Goal: Transaction & Acquisition: Purchase product/service

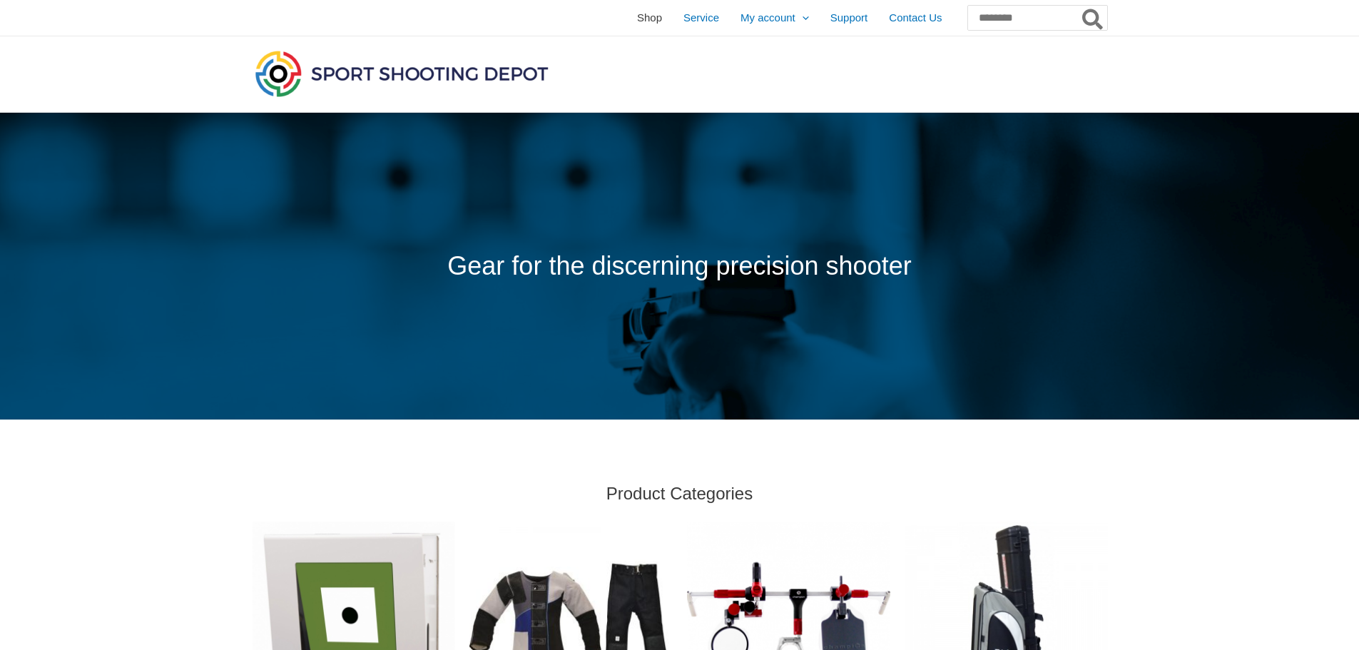
click at [637, 19] on span "Shop" at bounding box center [649, 18] width 25 height 36
click at [979, 24] on input "Search for:" at bounding box center [1037, 18] width 141 height 26
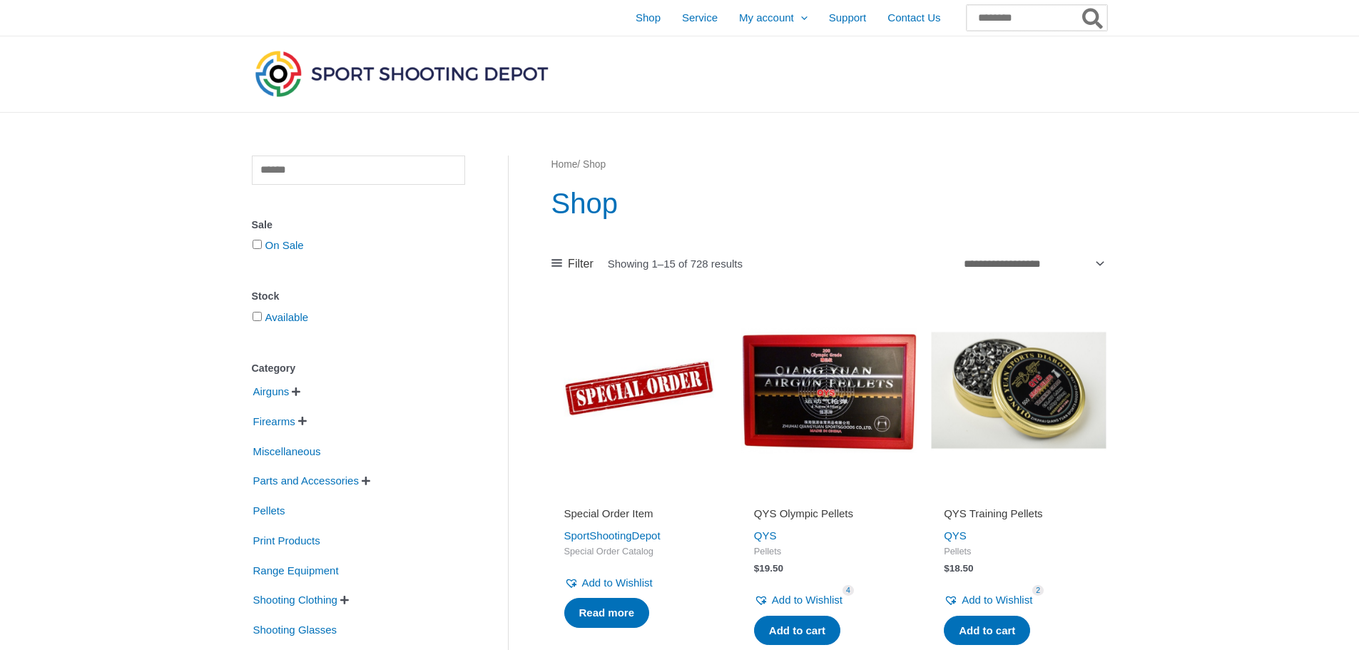
click at [967, 13] on input "Search for:" at bounding box center [1037, 18] width 141 height 26
type input "*"
type input "****"
click at [1080, 5] on button "Search" at bounding box center [1094, 18] width 28 height 26
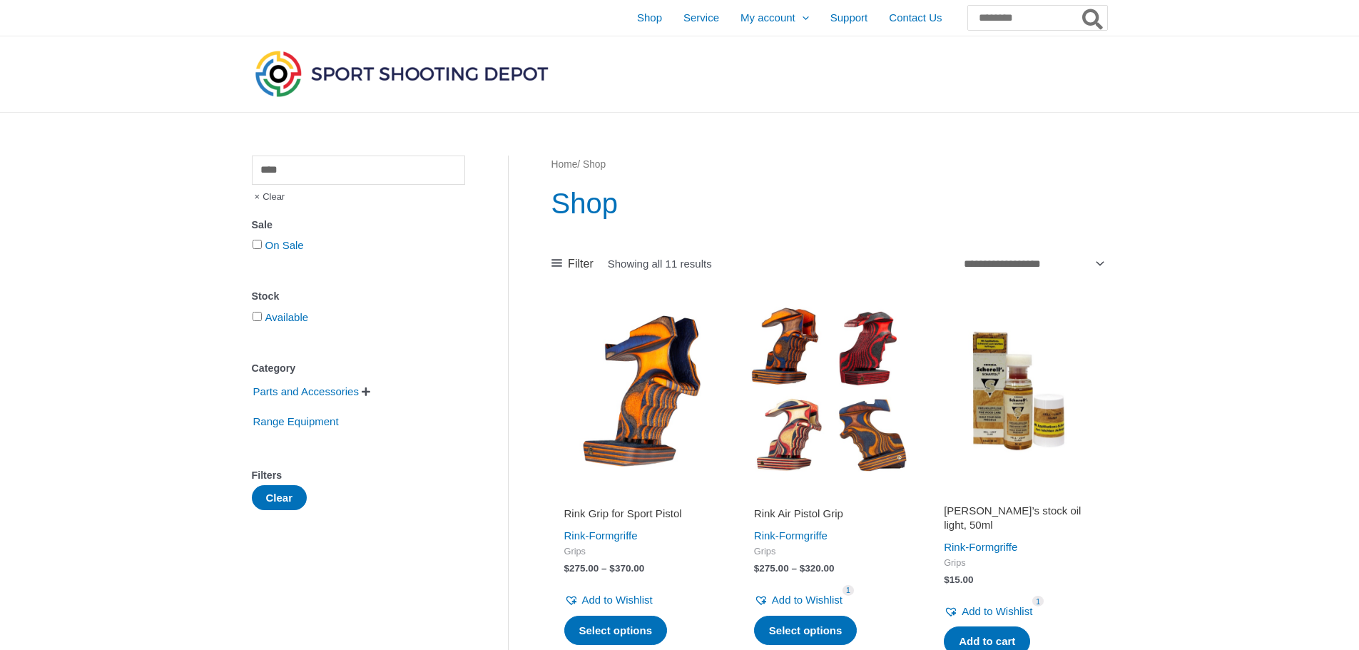
click at [625, 380] on img at bounding box center [640, 391] width 176 height 176
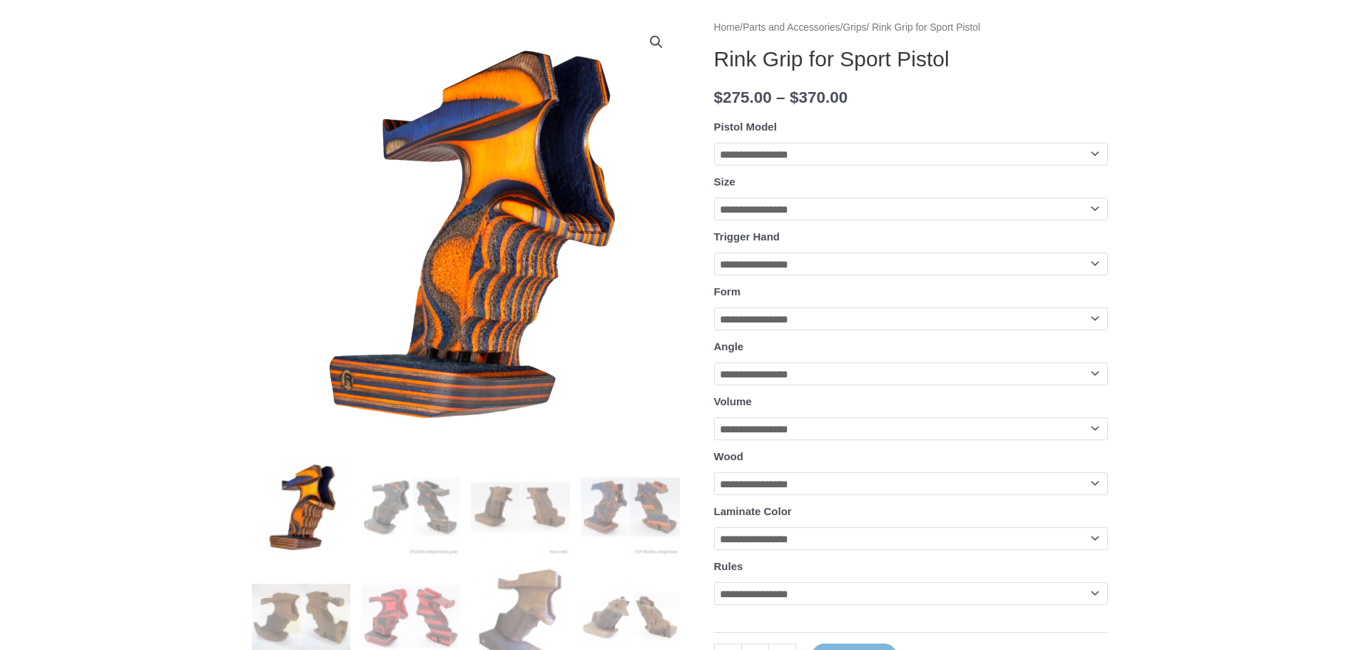
scroll to position [285, 0]
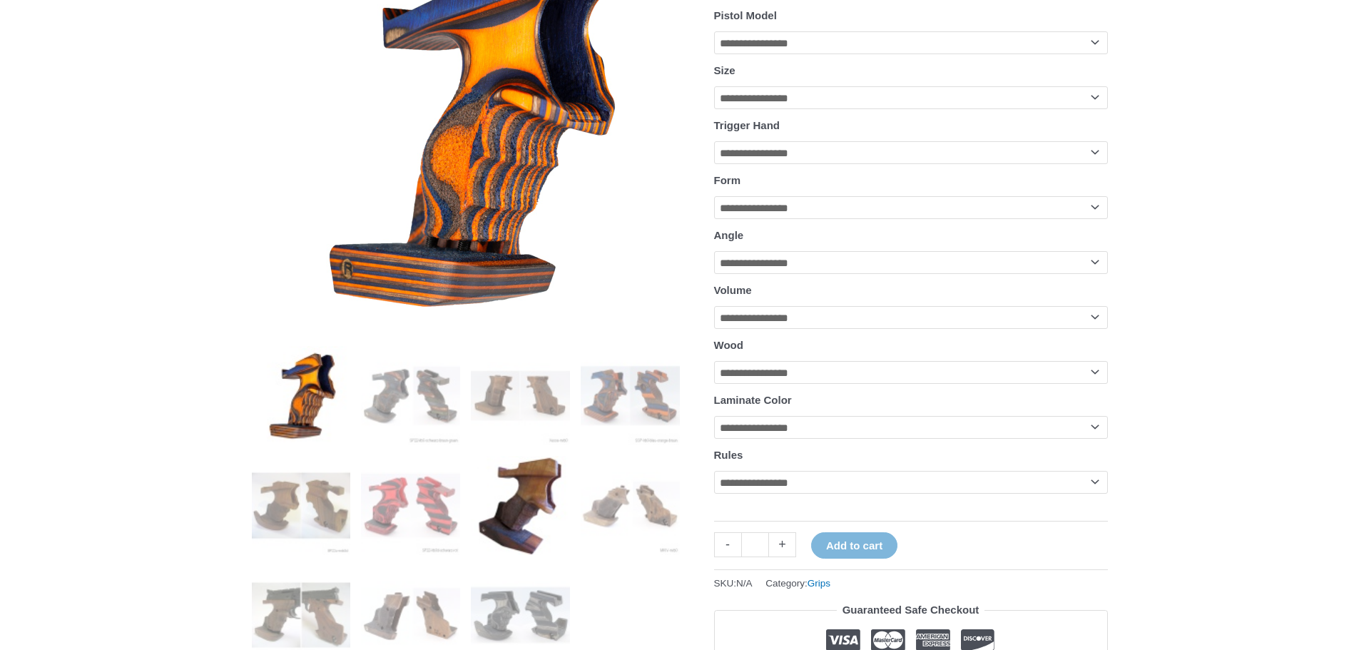
click at [527, 512] on img at bounding box center [520, 505] width 99 height 99
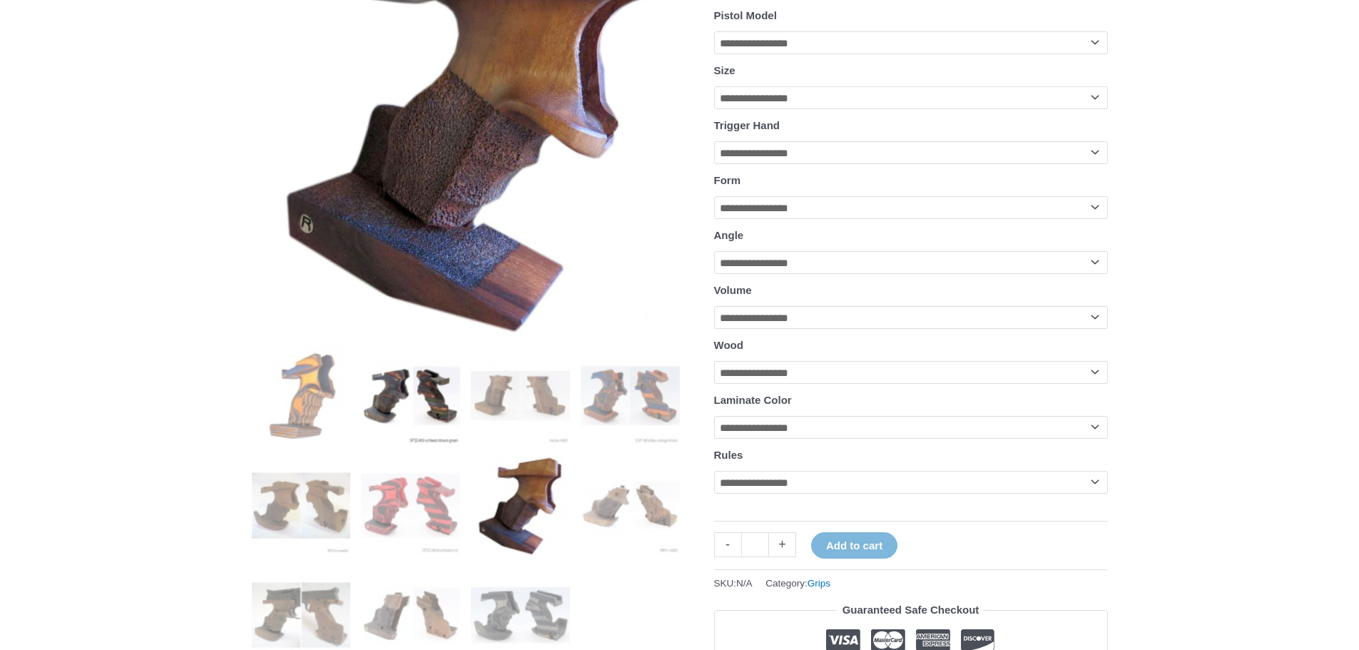
click at [437, 404] on img at bounding box center [410, 395] width 99 height 99
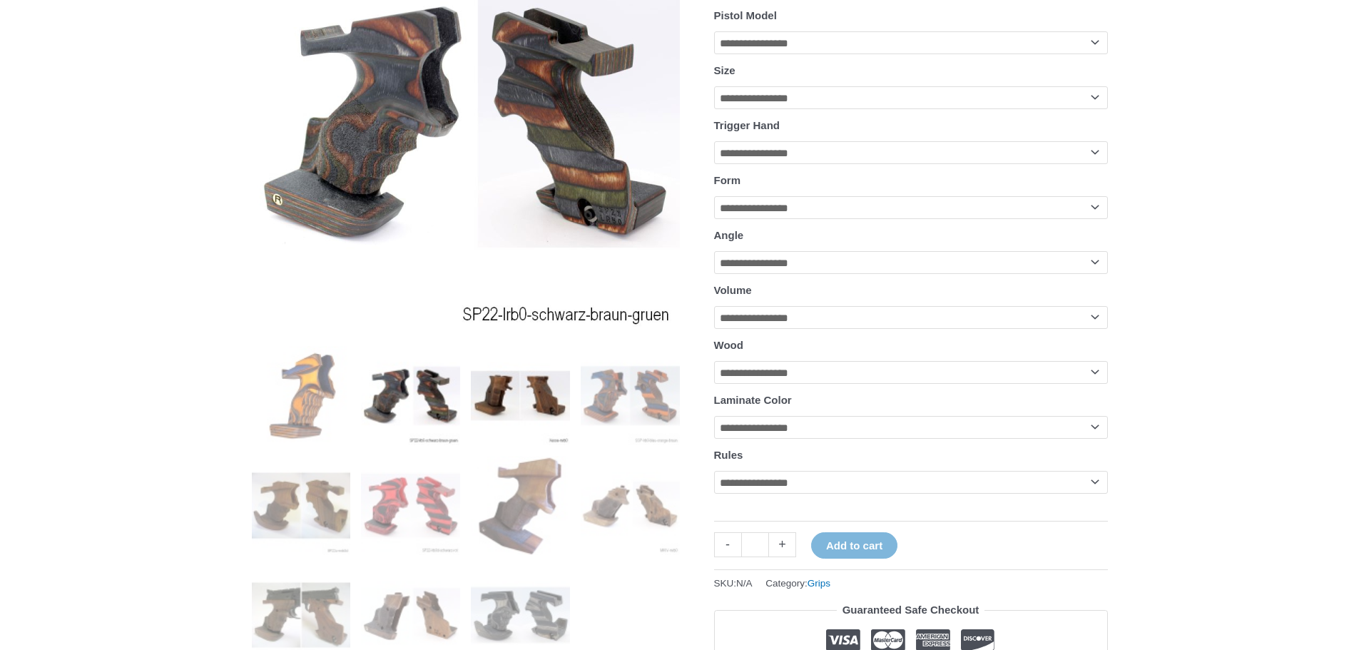
click at [523, 400] on img at bounding box center [520, 395] width 99 height 99
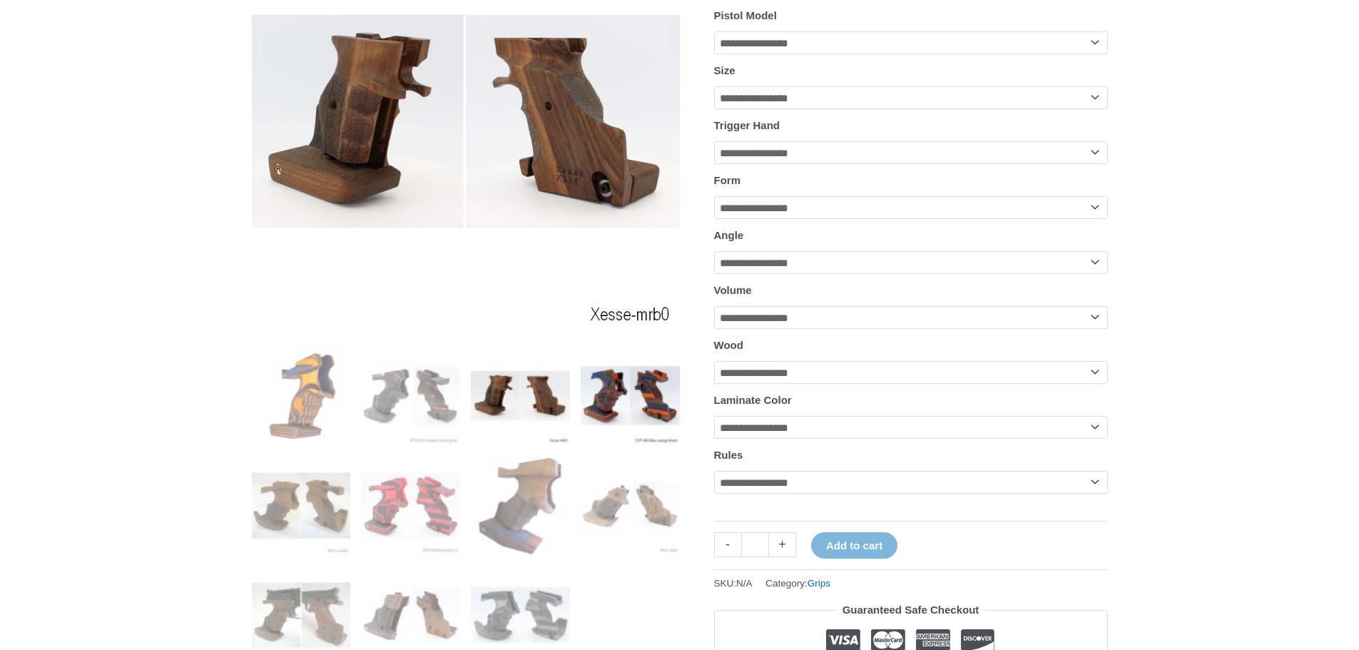
click at [624, 400] on img at bounding box center [630, 395] width 99 height 99
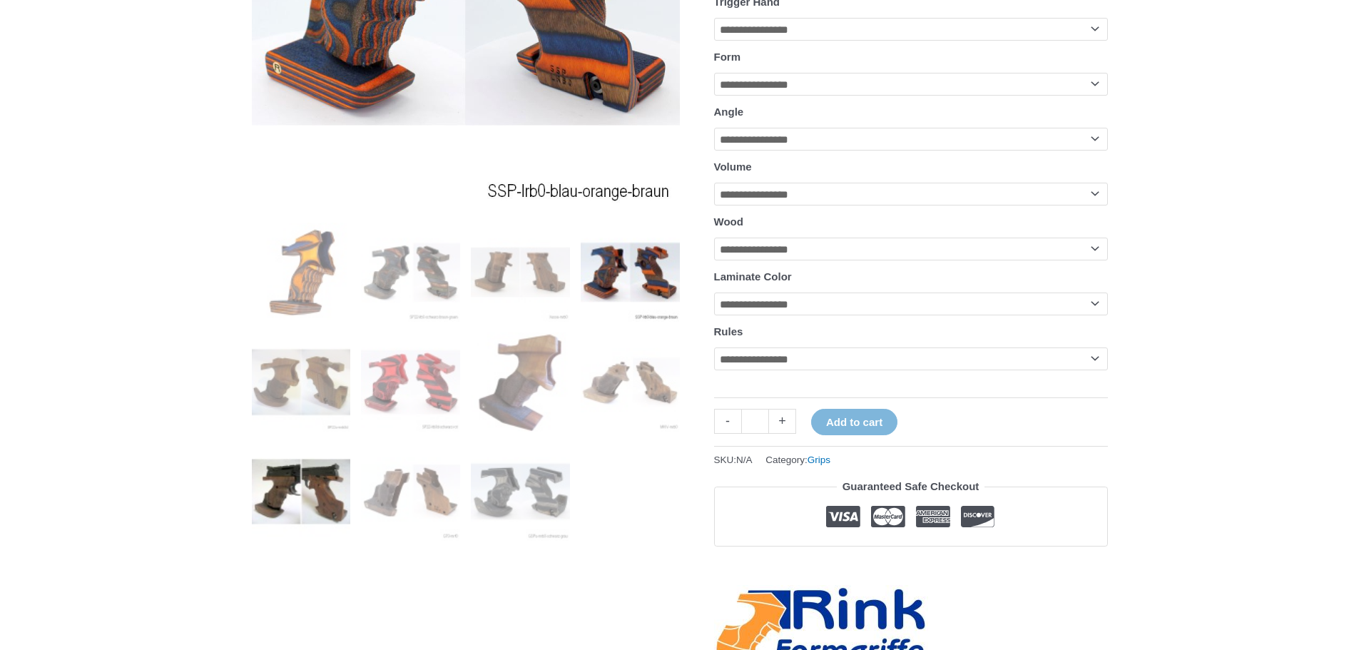
scroll to position [428, 0]
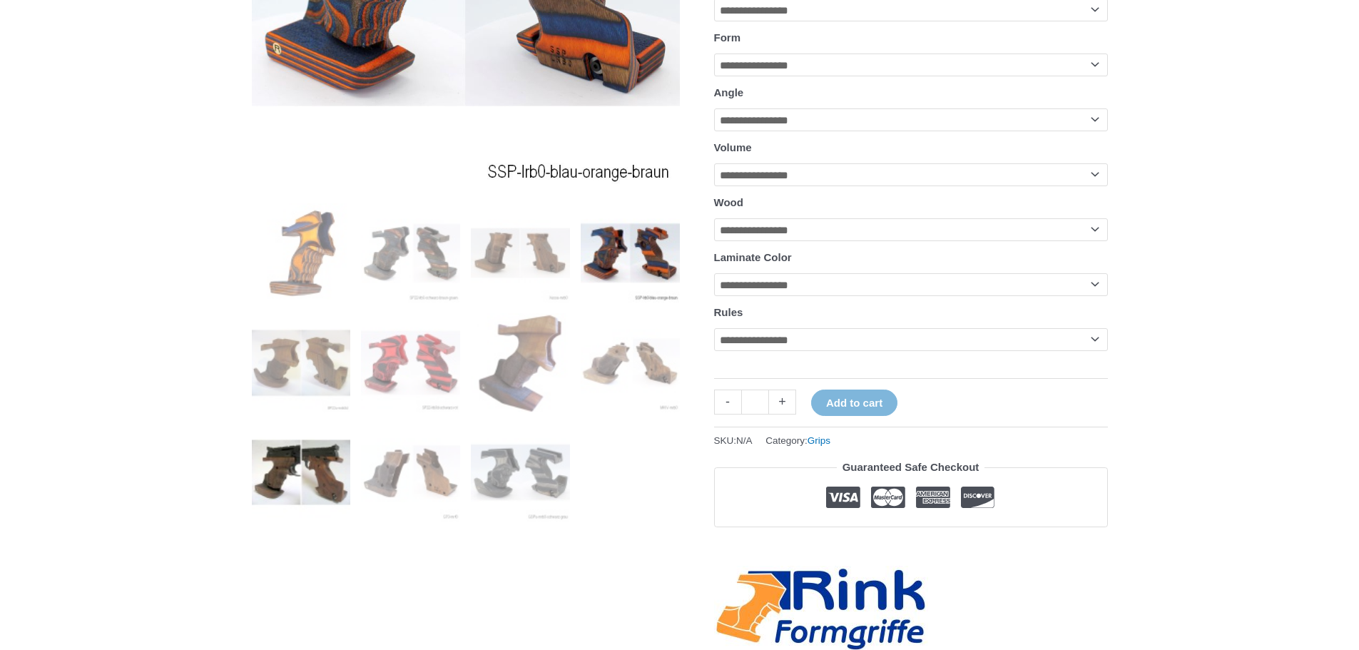
click at [307, 460] on img at bounding box center [301, 472] width 99 height 99
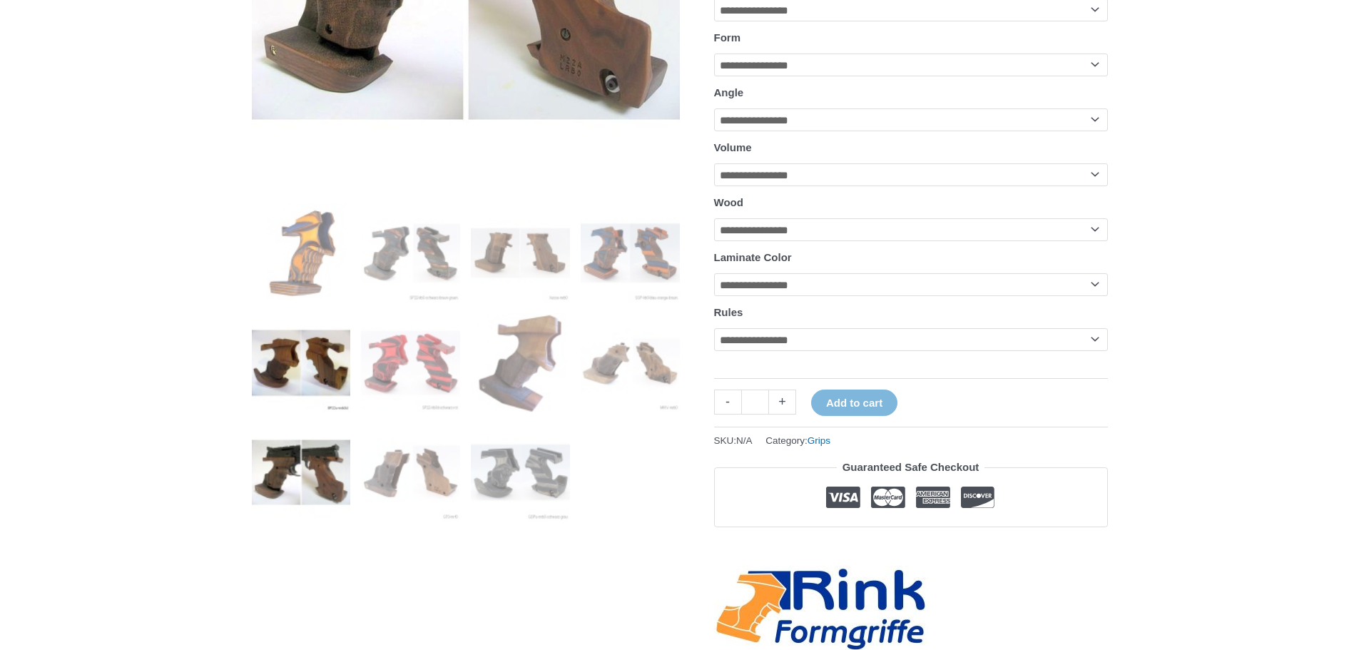
click at [322, 378] on img at bounding box center [301, 362] width 99 height 99
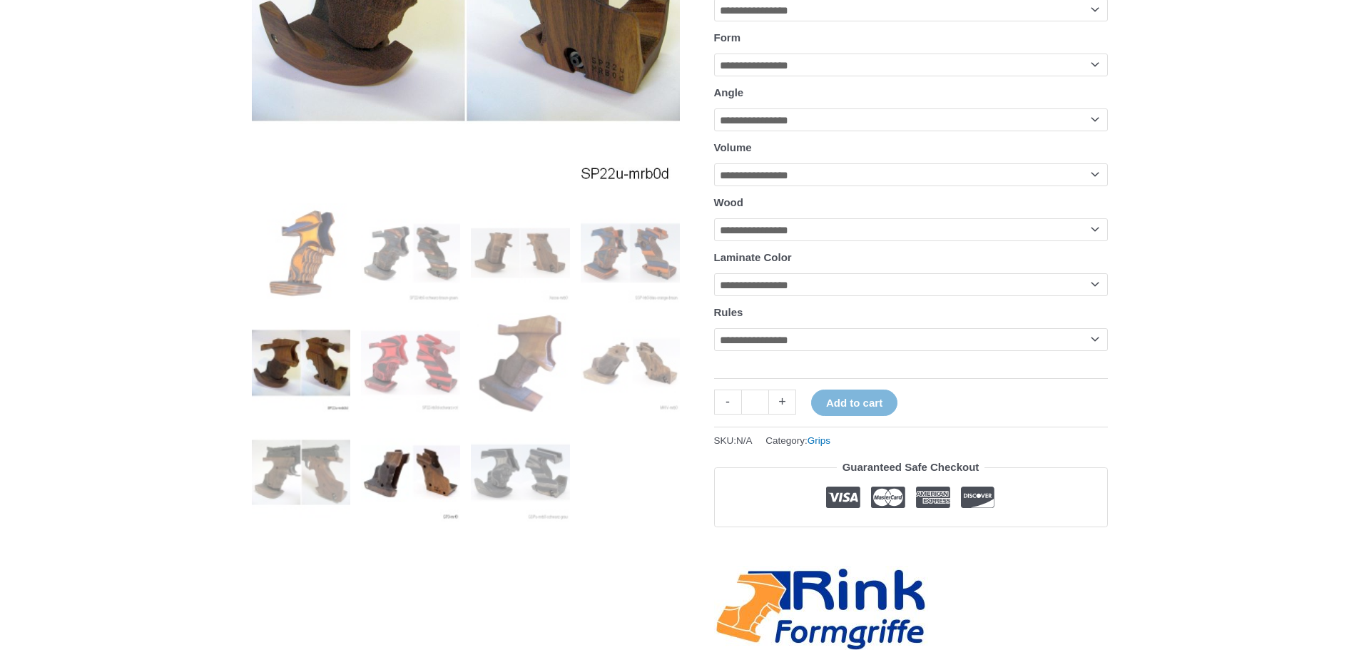
click at [420, 459] on img at bounding box center [410, 472] width 99 height 99
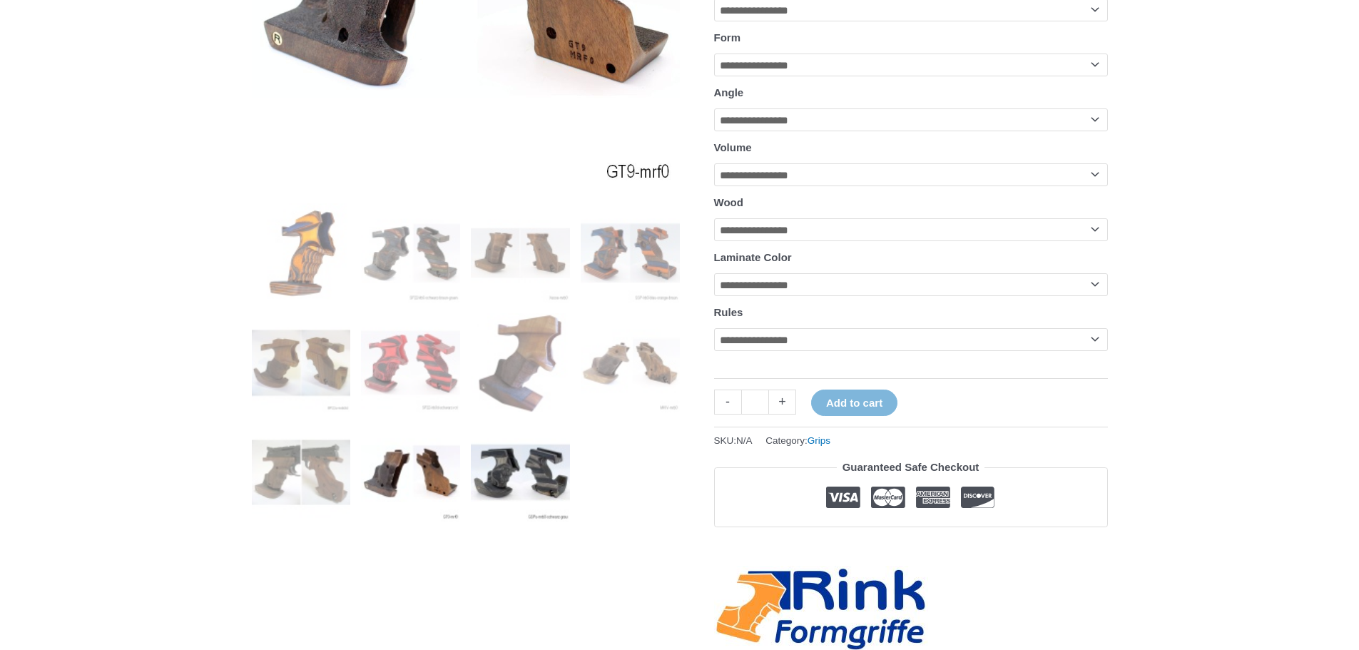
click at [543, 472] on img at bounding box center [520, 472] width 99 height 99
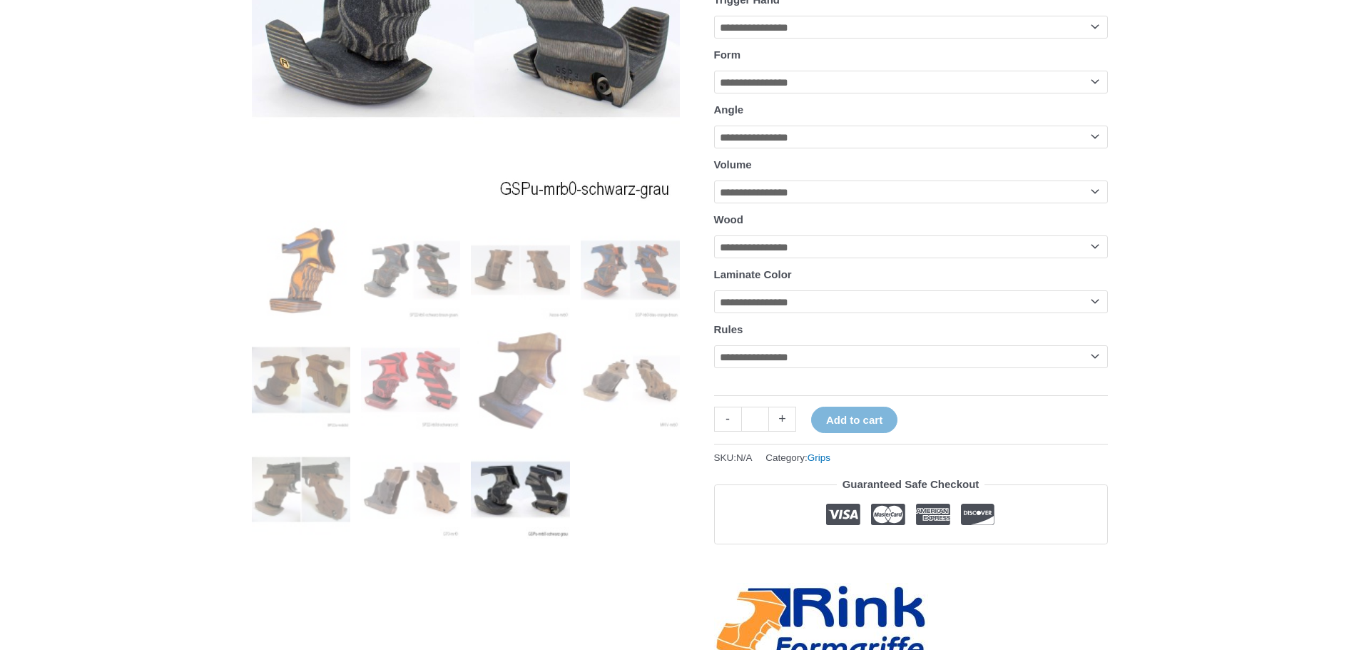
scroll to position [285, 0]
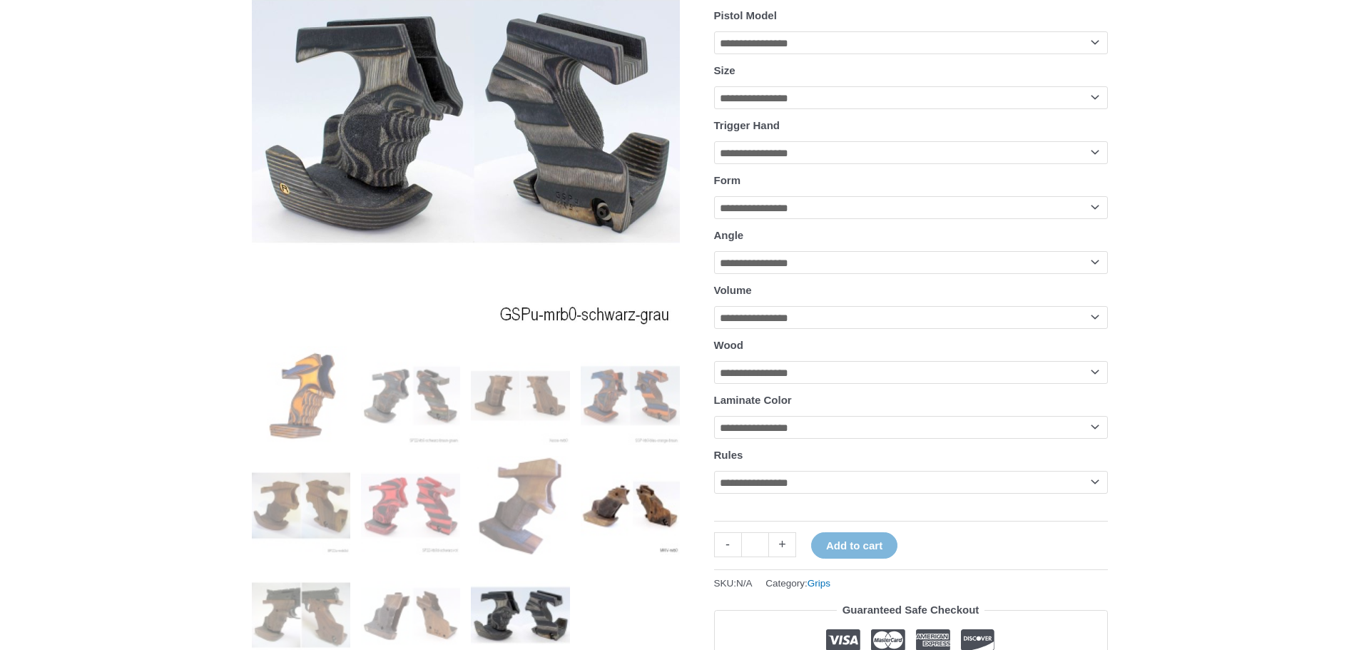
click at [612, 513] on img at bounding box center [630, 505] width 99 height 99
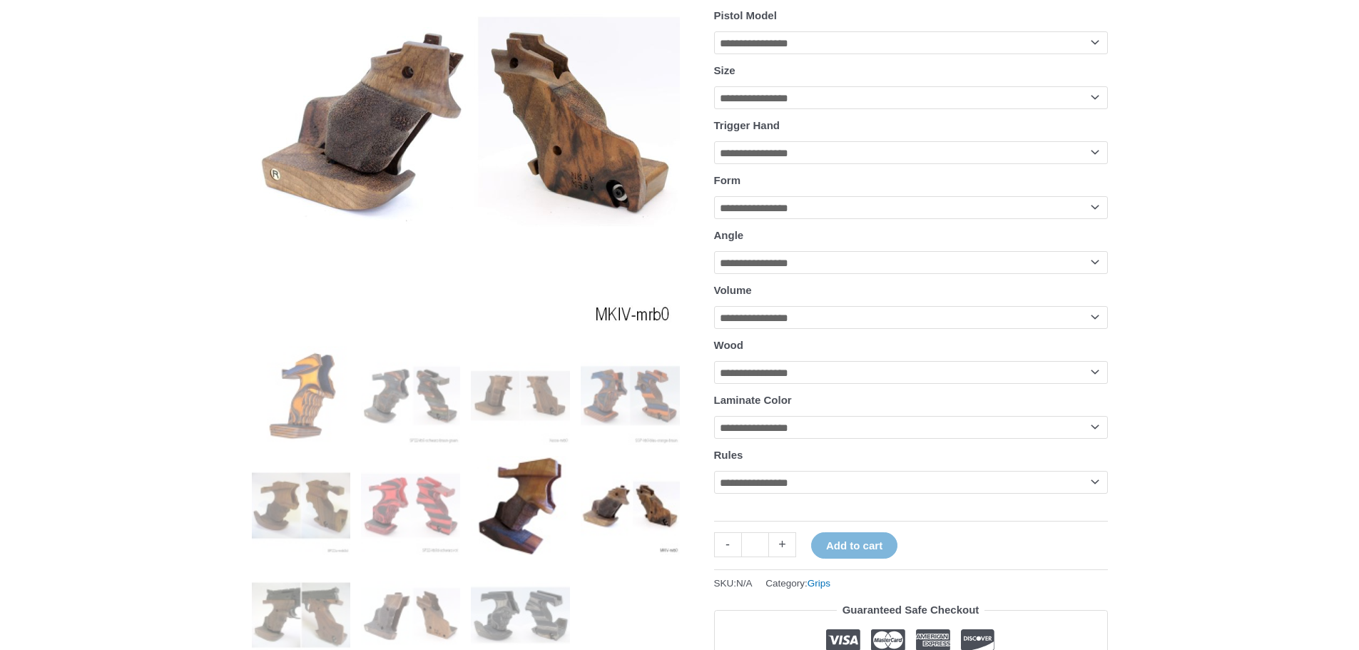
click at [548, 505] on img at bounding box center [520, 505] width 99 height 99
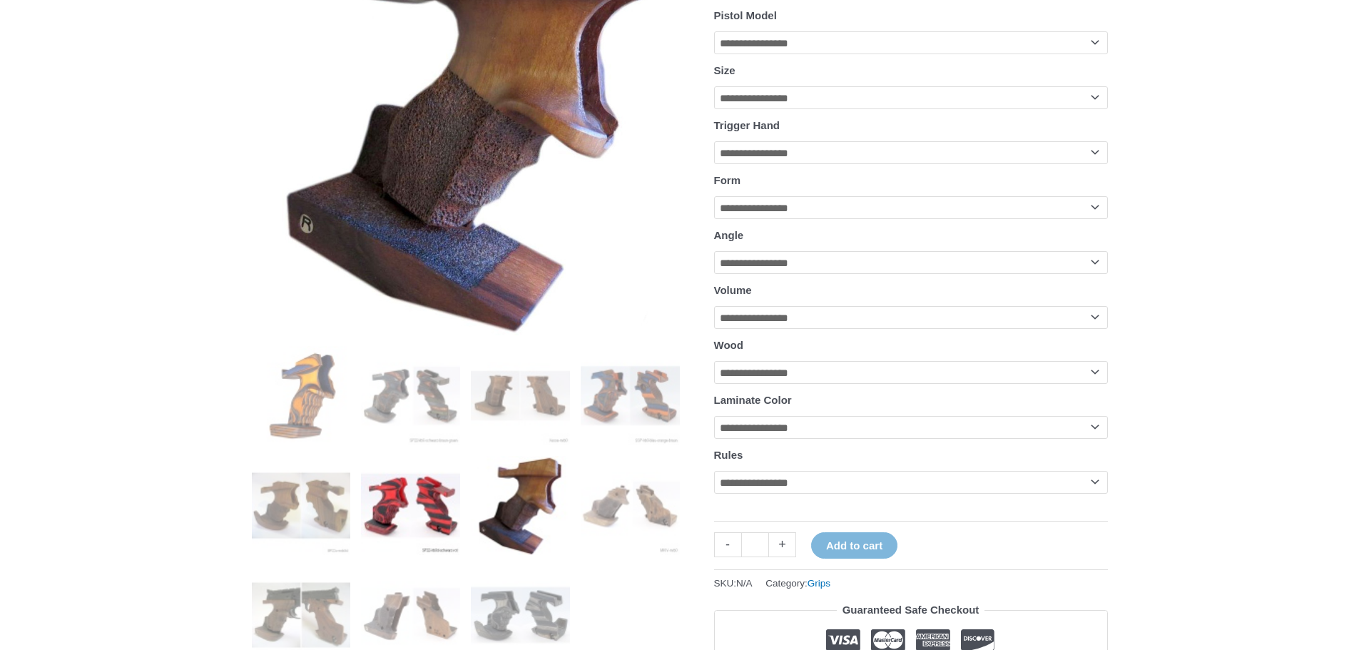
click at [445, 509] on img at bounding box center [410, 505] width 99 height 99
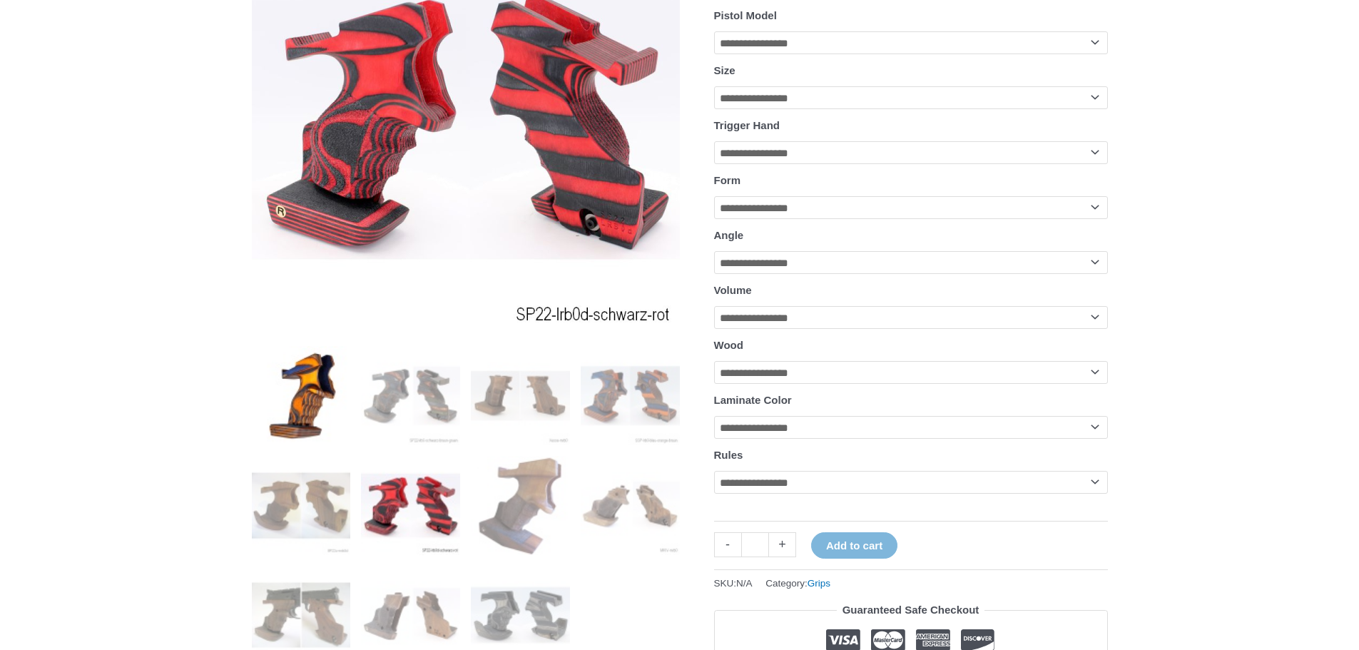
click at [308, 386] on img at bounding box center [301, 395] width 99 height 99
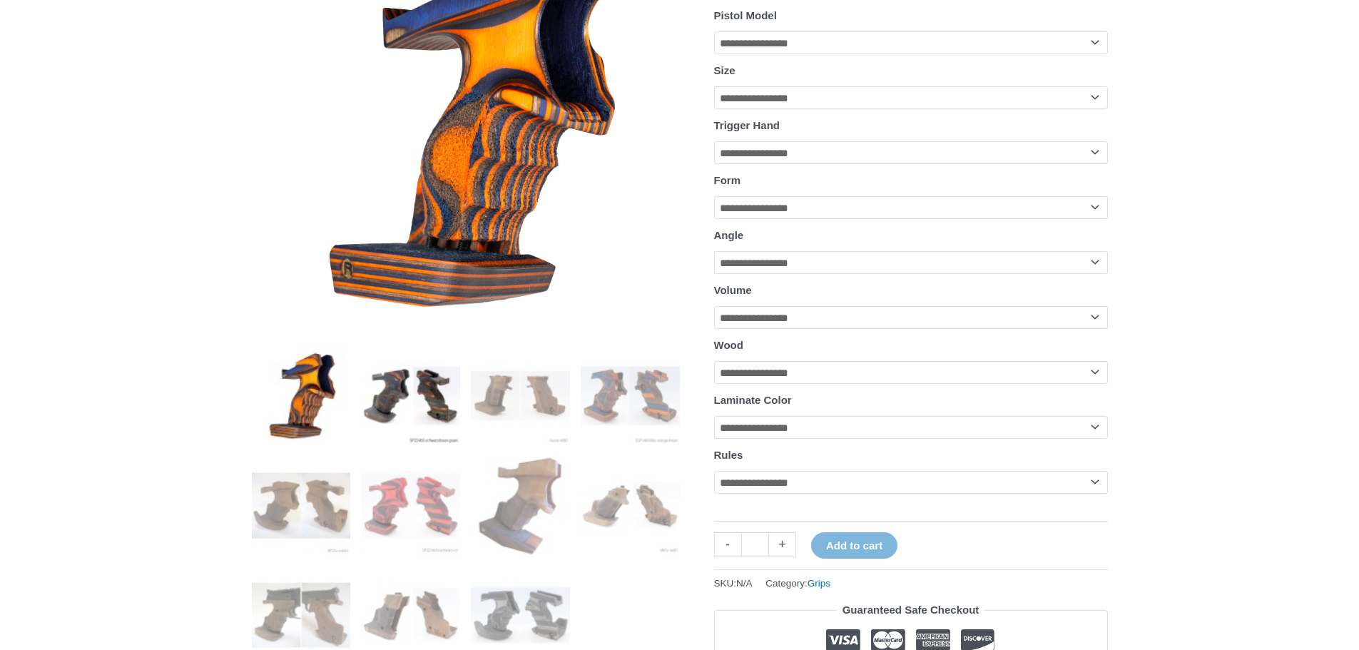
click at [376, 388] on img at bounding box center [410, 395] width 99 height 99
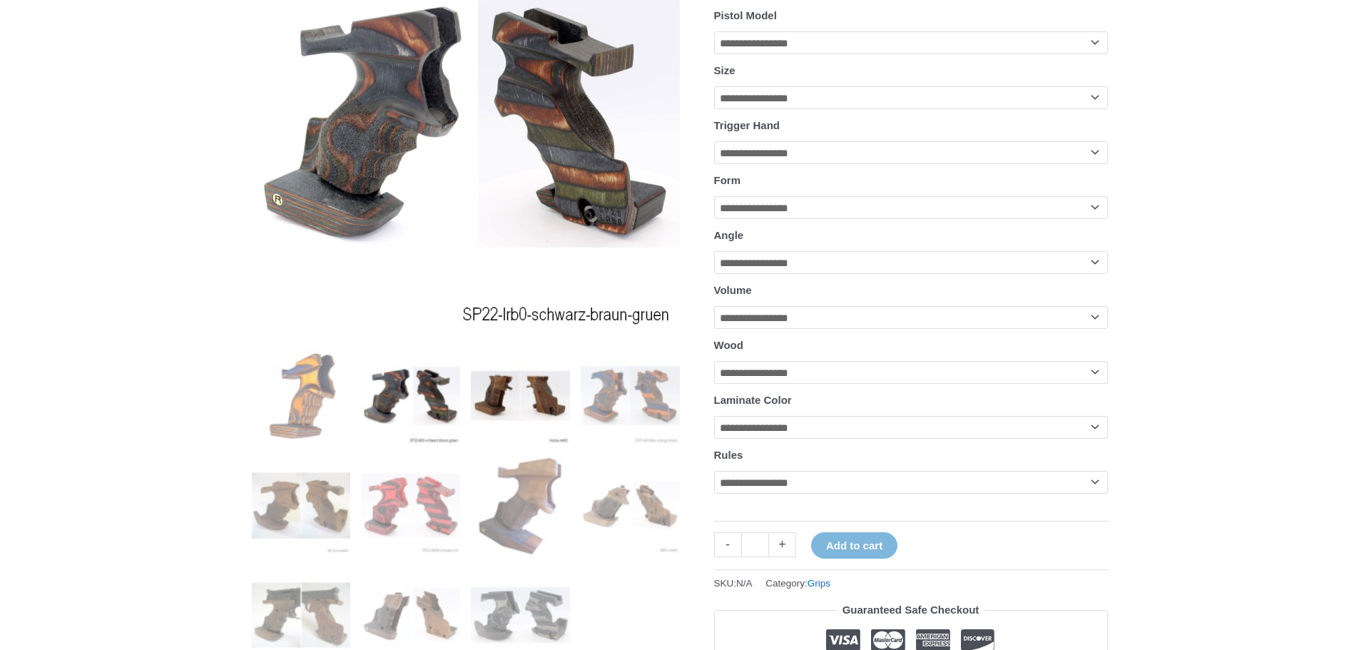
click at [534, 397] on img at bounding box center [520, 395] width 99 height 99
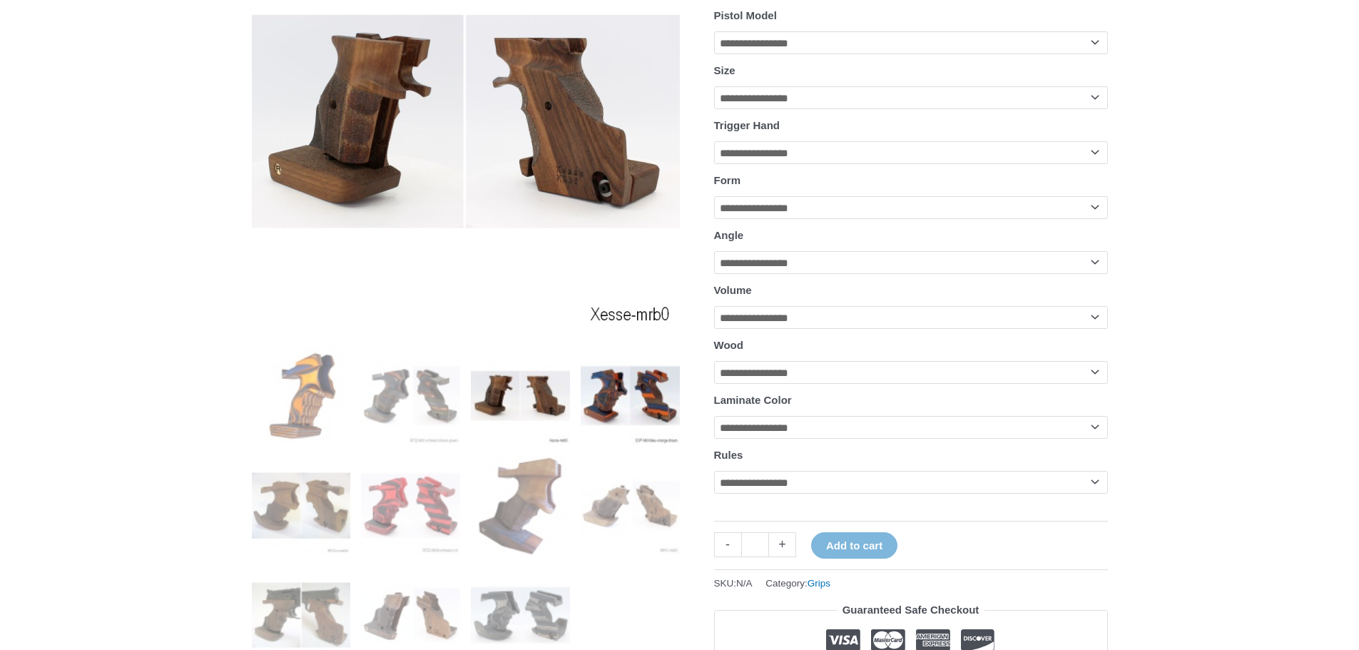
click at [638, 399] on img at bounding box center [630, 395] width 99 height 99
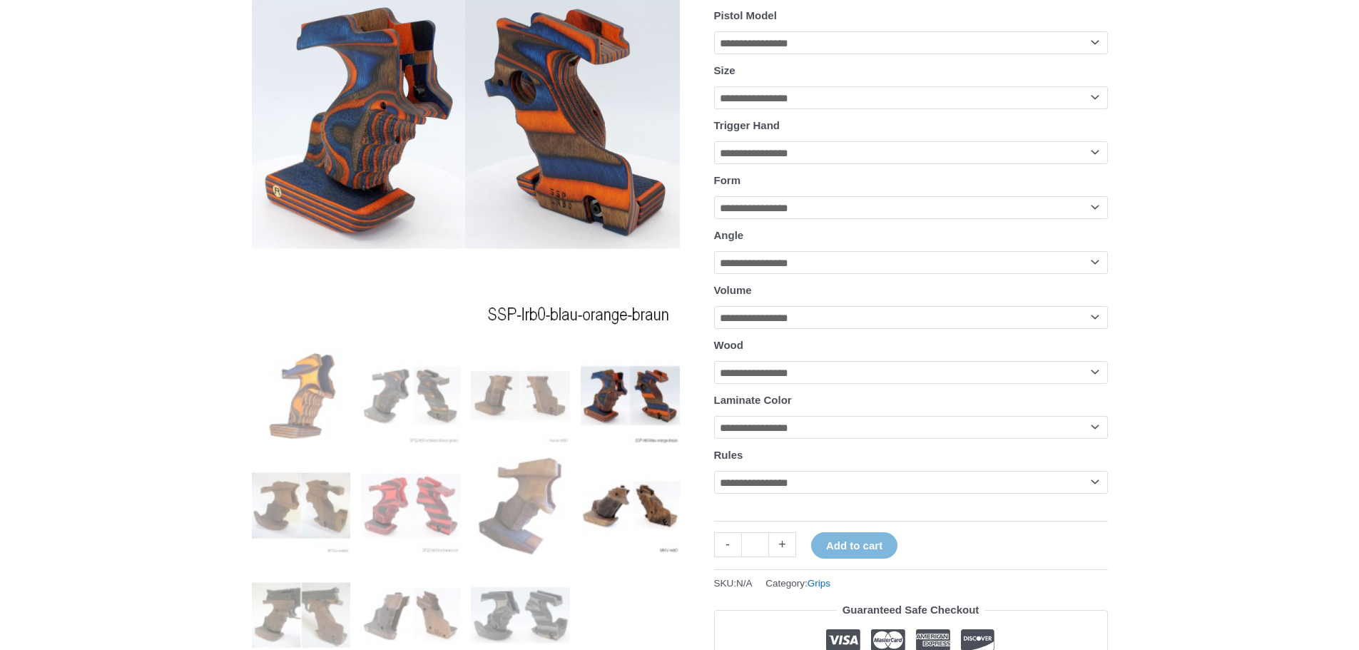
click at [649, 477] on img at bounding box center [630, 505] width 99 height 99
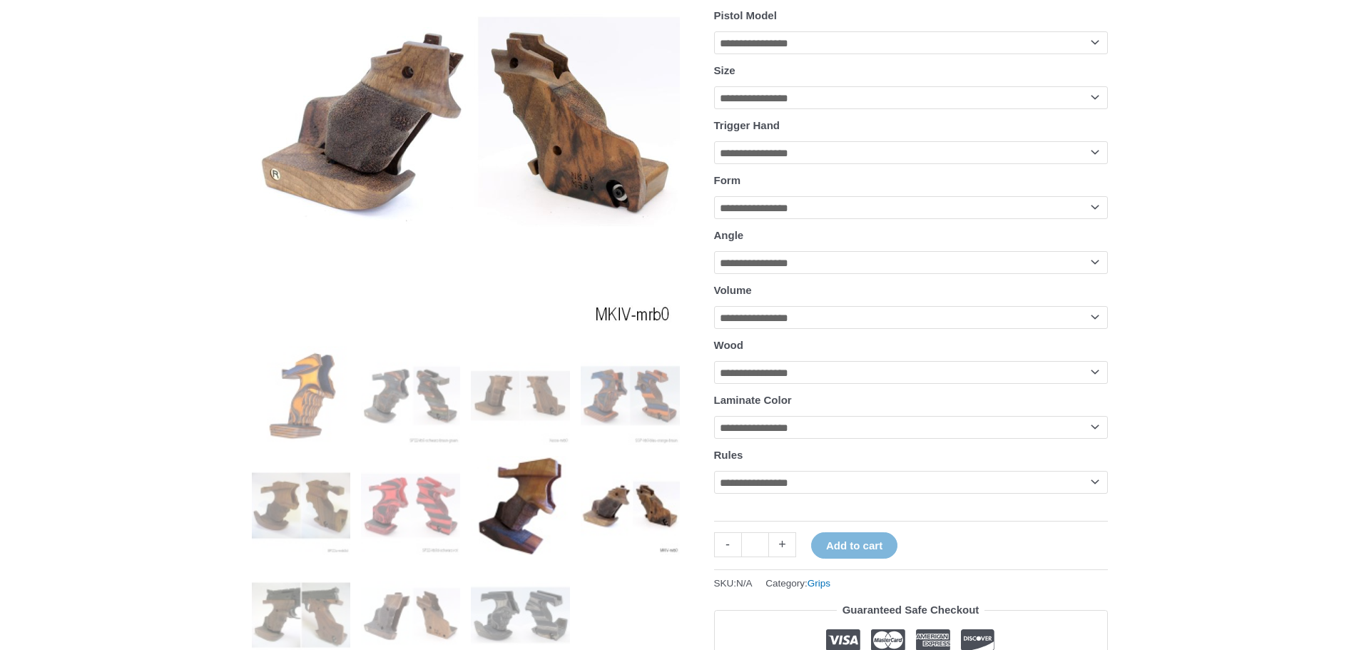
drag, startPoint x: 533, startPoint y: 493, endPoint x: 522, endPoint y: 493, distance: 10.7
click at [532, 493] on img at bounding box center [520, 505] width 99 height 99
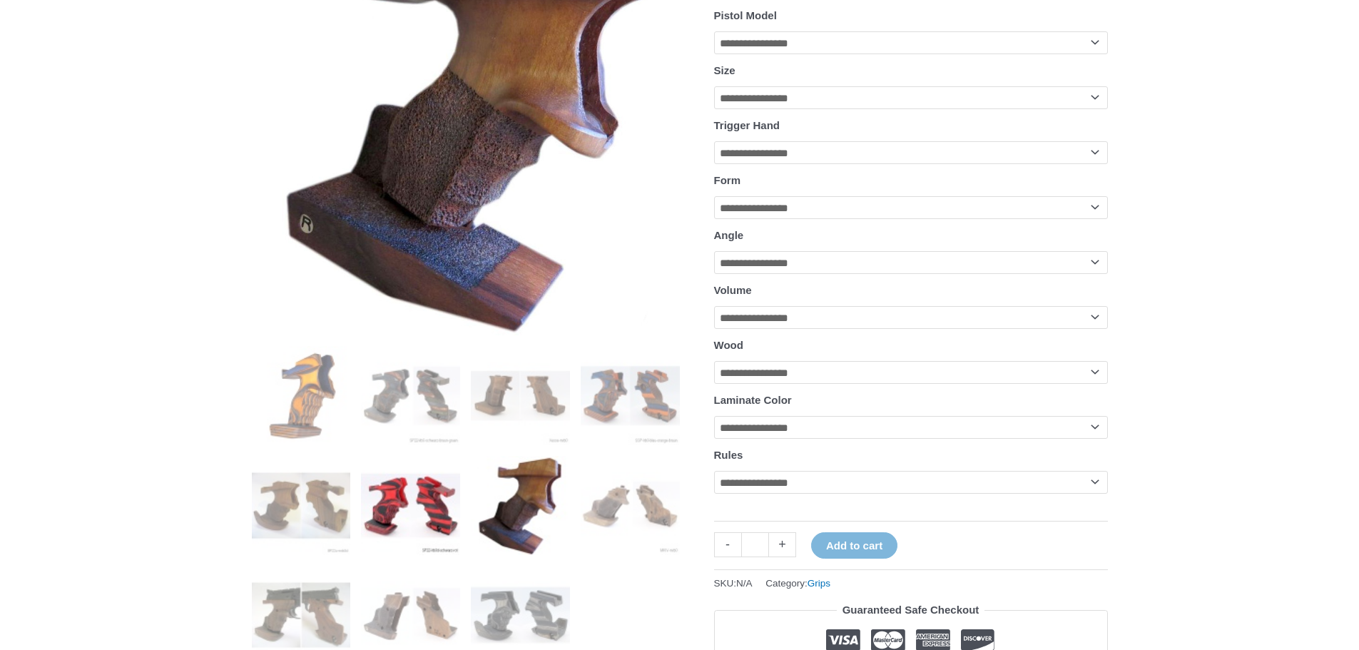
click at [429, 502] on img at bounding box center [410, 505] width 99 height 99
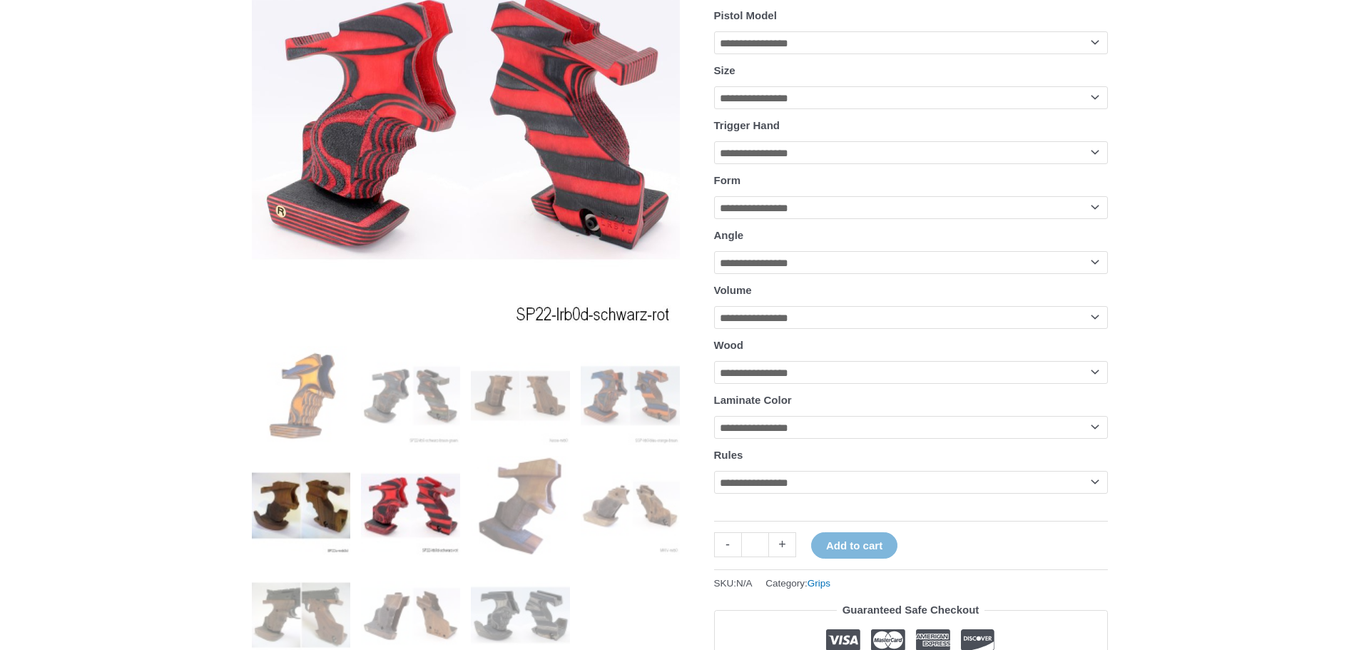
click at [319, 507] on img at bounding box center [301, 505] width 99 height 99
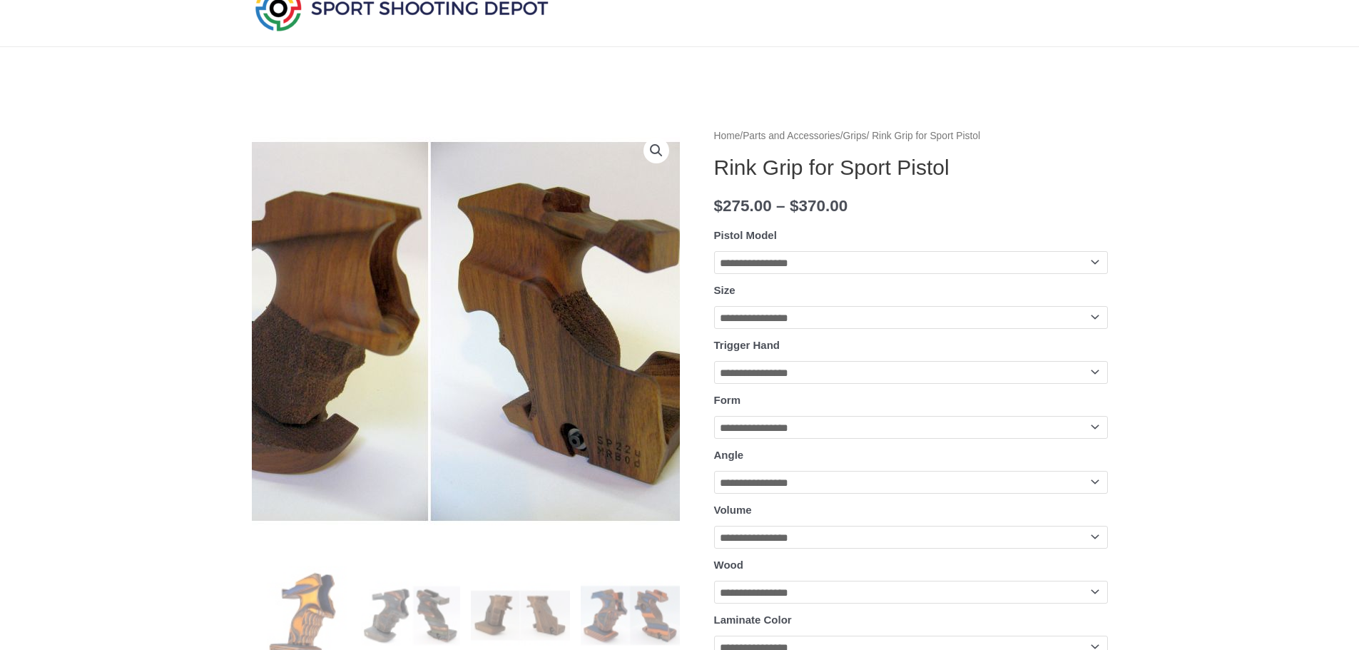
scroll to position [0, 0]
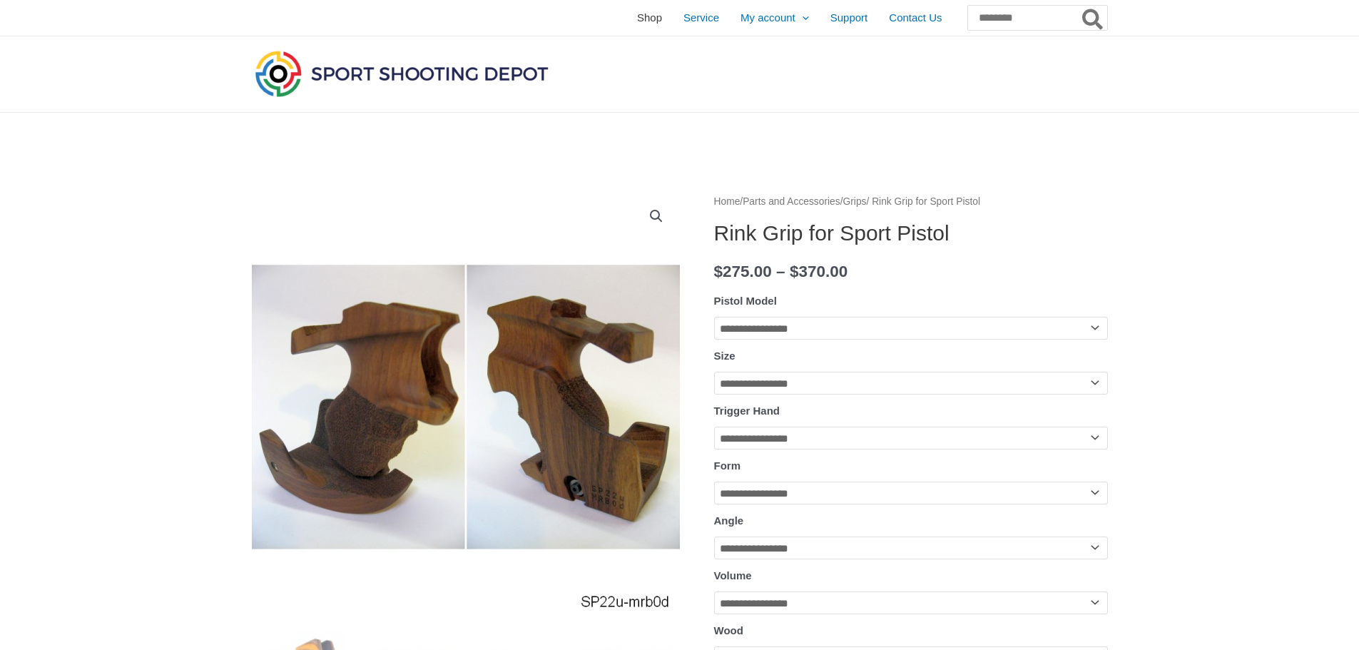
click at [637, 24] on span "Shop" at bounding box center [649, 18] width 25 height 36
click at [971, 14] on input "Search for:" at bounding box center [1037, 18] width 141 height 26
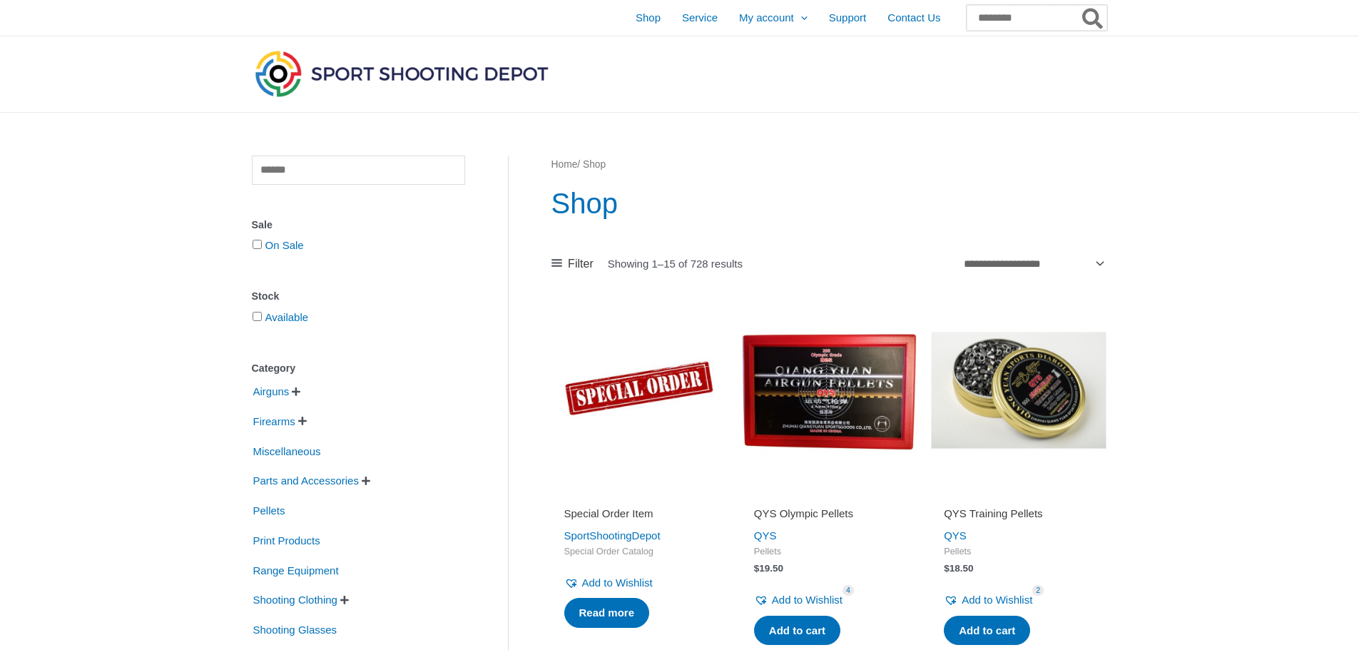
click at [971, 13] on input "Search for:" at bounding box center [1037, 18] width 141 height 26
type input "****"
click at [1080, 15] on button "Search" at bounding box center [1094, 18] width 28 height 24
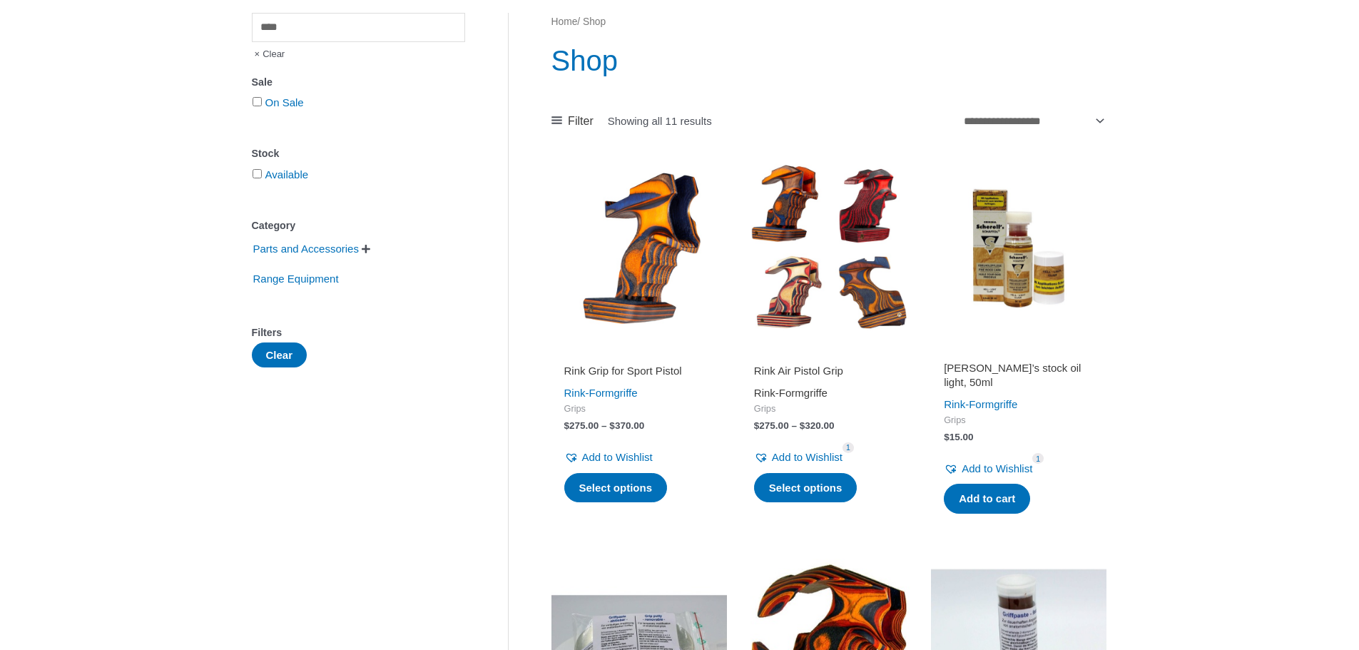
scroll to position [285, 0]
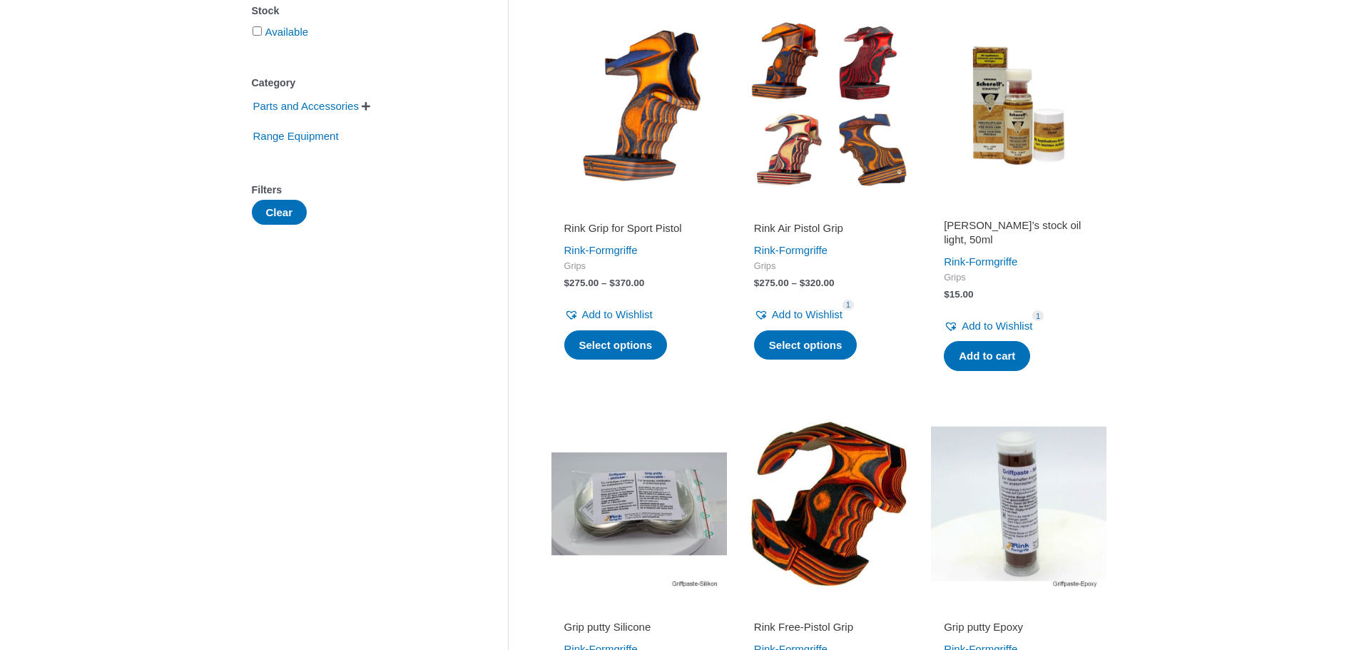
click at [848, 151] on img at bounding box center [829, 105] width 176 height 176
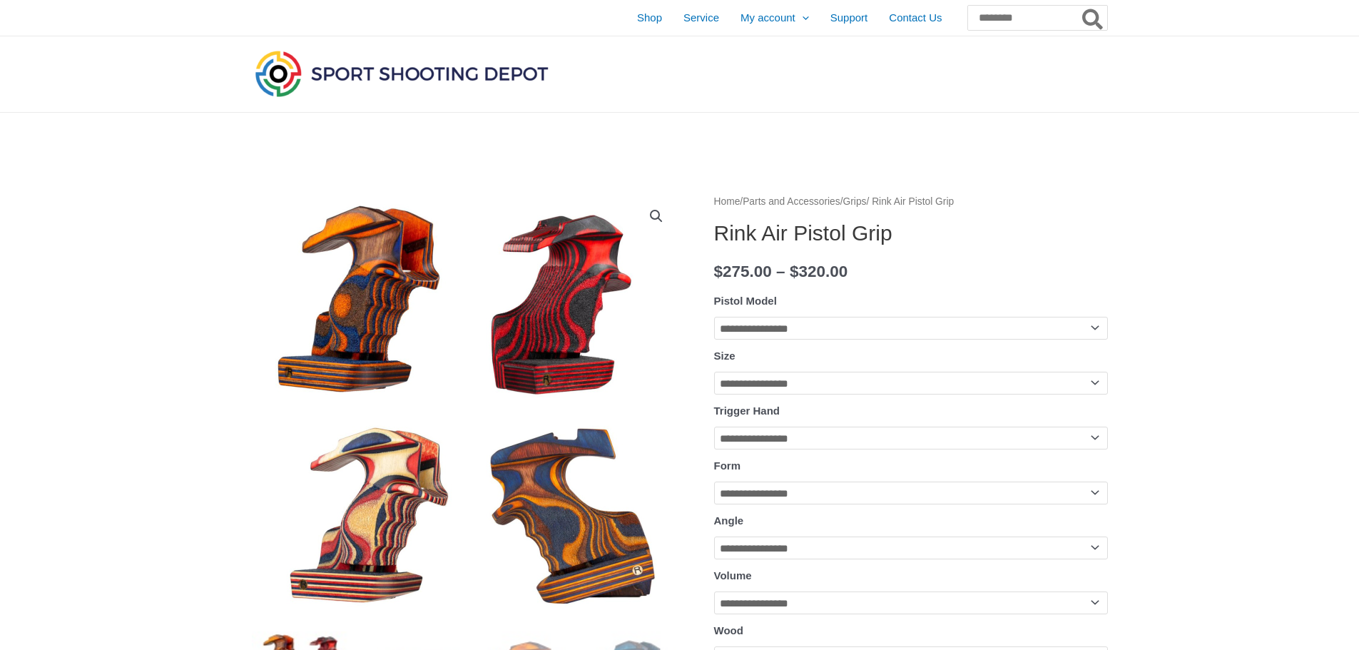
click at [775, 330] on select "**********" at bounding box center [911, 328] width 394 height 23
click at [776, 330] on select "**********" at bounding box center [911, 328] width 394 height 23
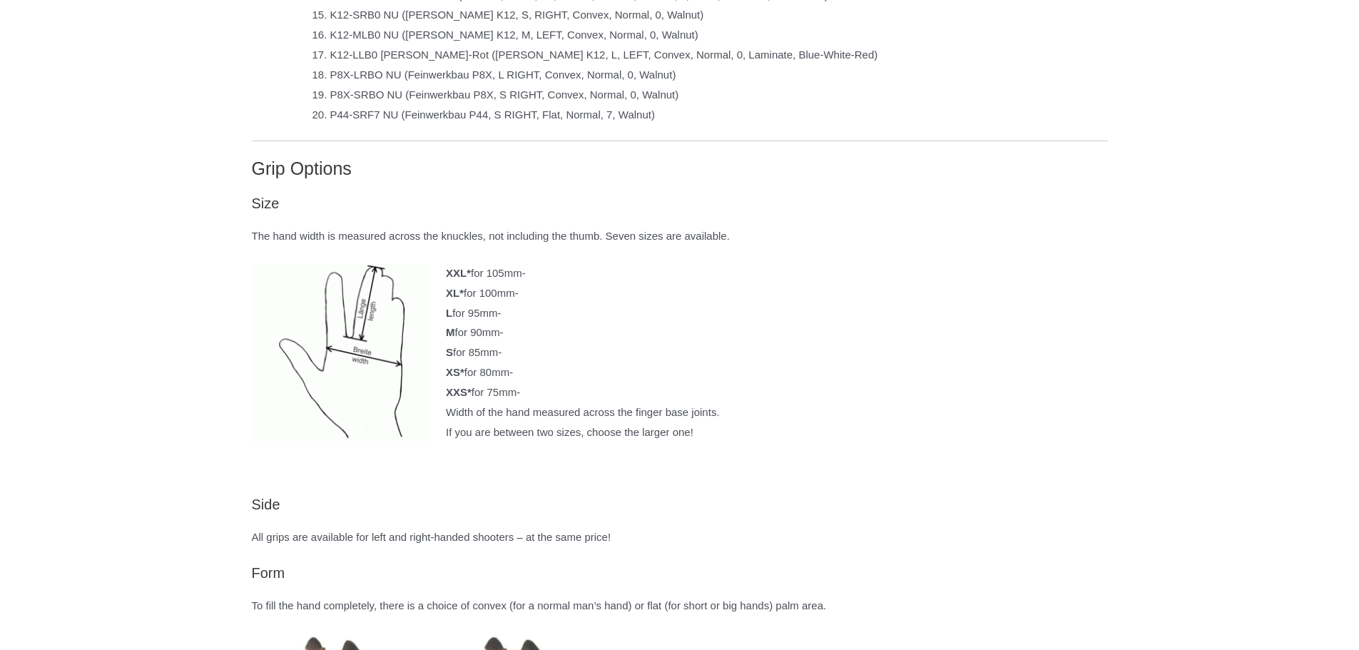
scroll to position [1070, 0]
